Goal: Check status

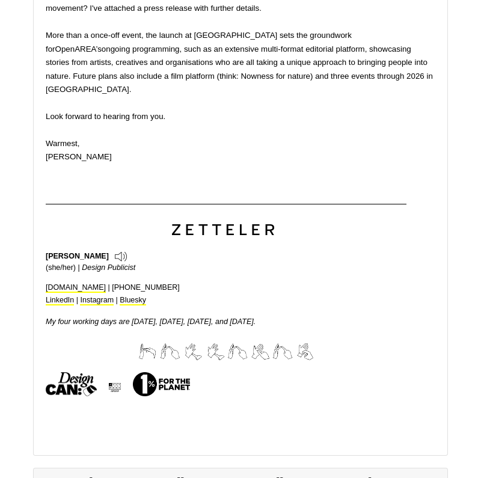
scroll to position [688, 0]
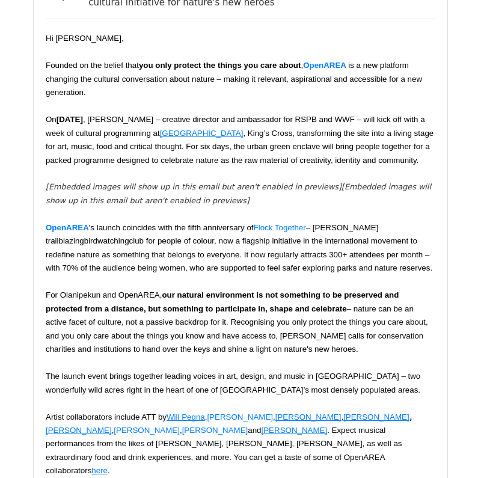
scroll to position [1258, 0]
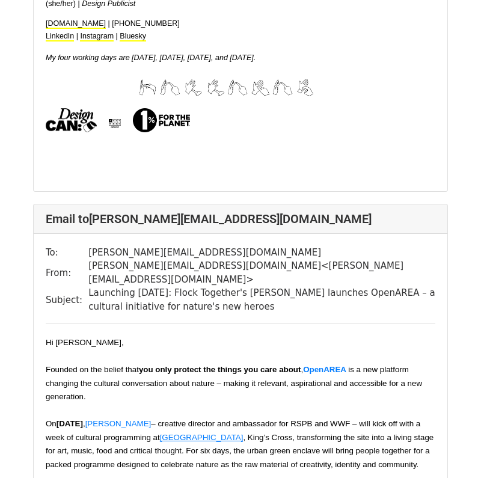
scroll to position [952, 0]
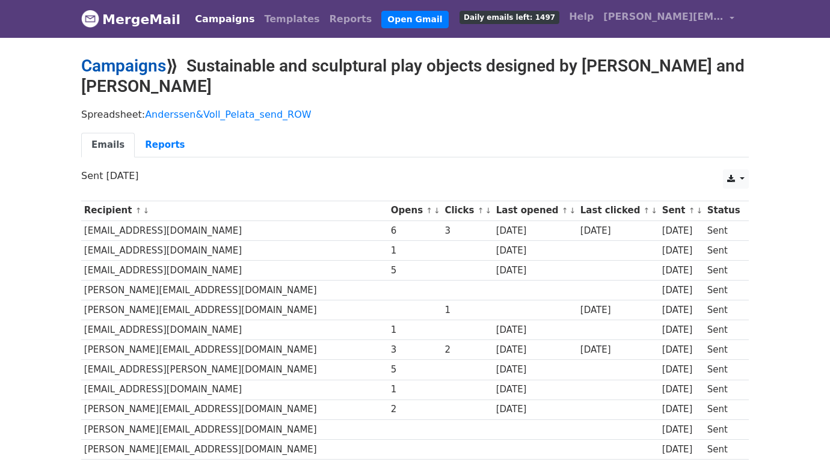
click at [123, 72] on link "Campaigns" at bounding box center [123, 66] width 85 height 20
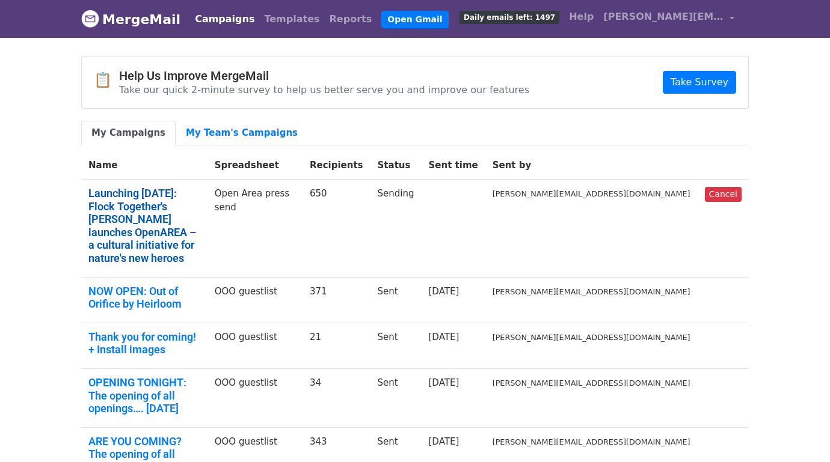
click at [200, 203] on link "Launching [DATE]: Flock Together's [PERSON_NAME] launches OpenAREA – a cultural…" at bounding box center [144, 226] width 112 height 78
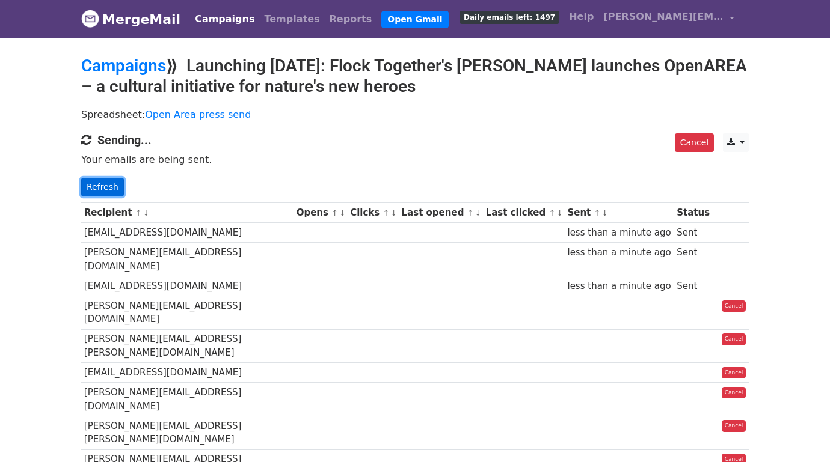
click at [100, 183] on link "Refresh" at bounding box center [102, 187] width 43 height 19
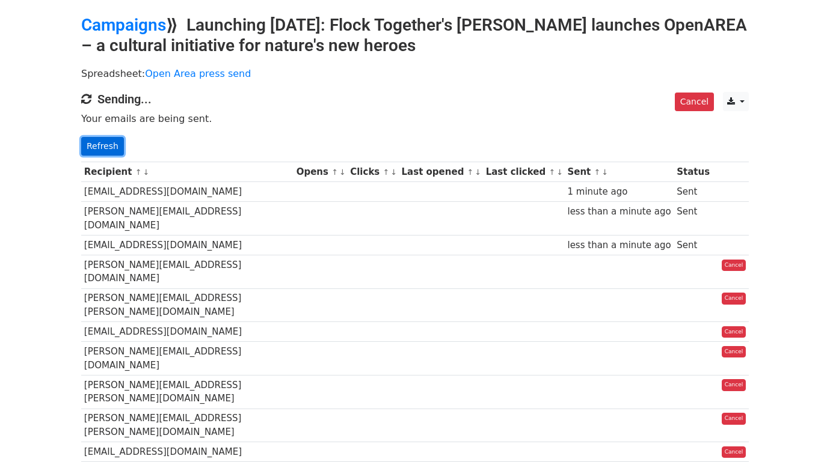
click at [90, 146] on link "Refresh" at bounding box center [102, 146] width 43 height 19
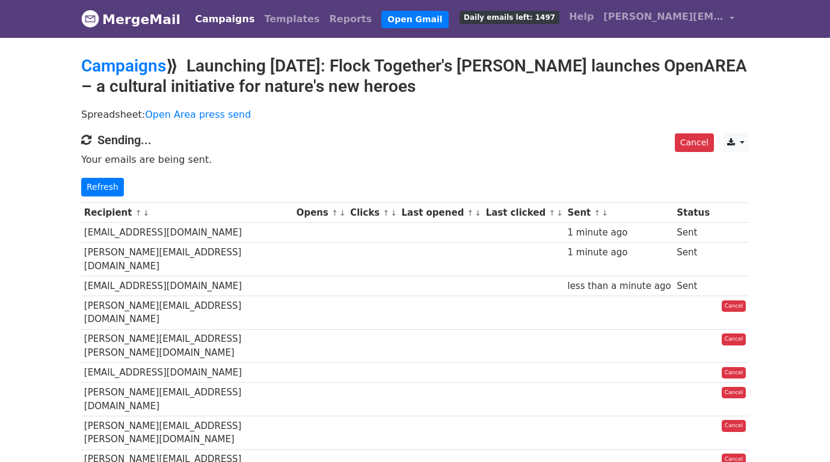
click at [114, 176] on div "Cancel CSV Excel Sending... Your emails are being sent. Refresh" at bounding box center [414, 165] width 685 height 64
click at [102, 189] on link "Refresh" at bounding box center [102, 187] width 43 height 19
click at [105, 183] on link "Refresh" at bounding box center [102, 187] width 43 height 19
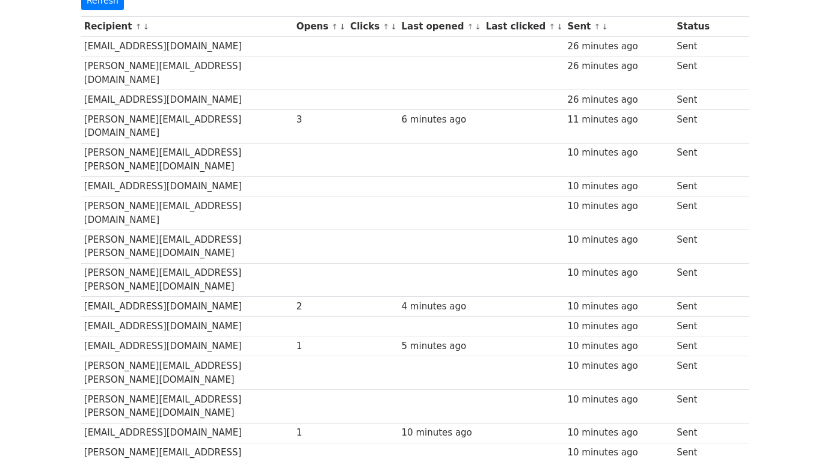
scroll to position [94, 0]
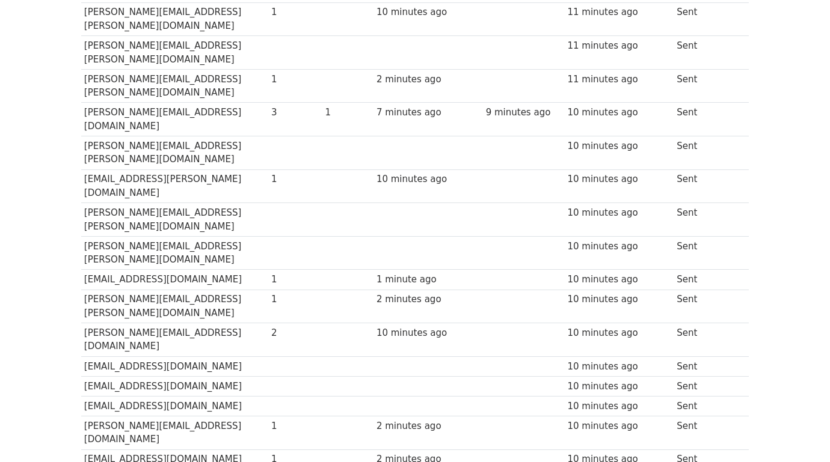
scroll to position [1537, 0]
